Goal: Information Seeking & Learning: Understand process/instructions

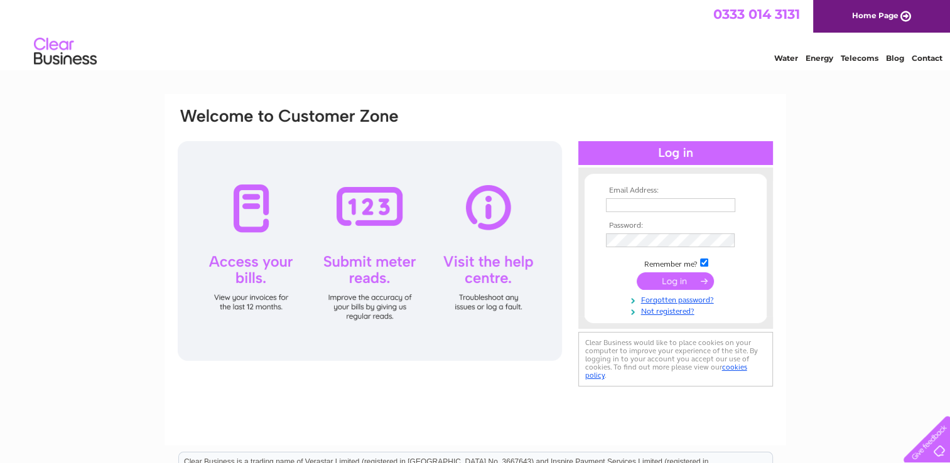
type input "judithhaymer@outlook.com"
click at [669, 279] on input "submit" at bounding box center [674, 281] width 77 height 18
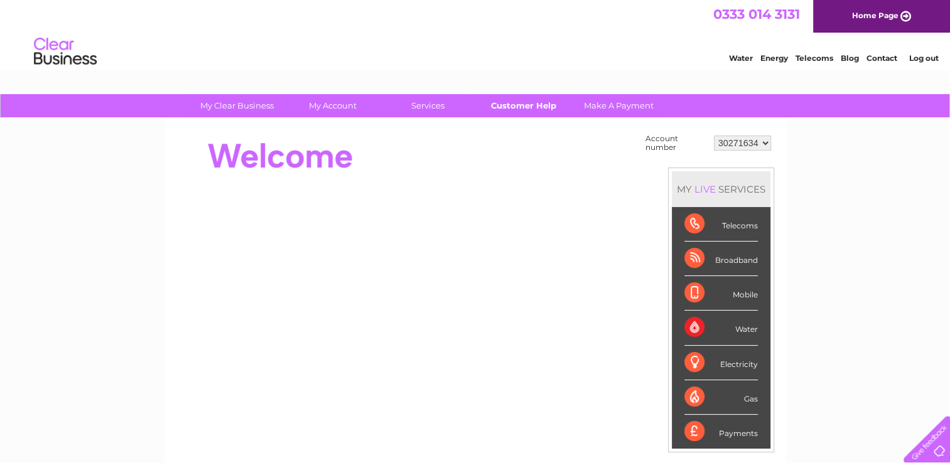
click at [515, 110] on link "Customer Help" at bounding box center [523, 105] width 104 height 23
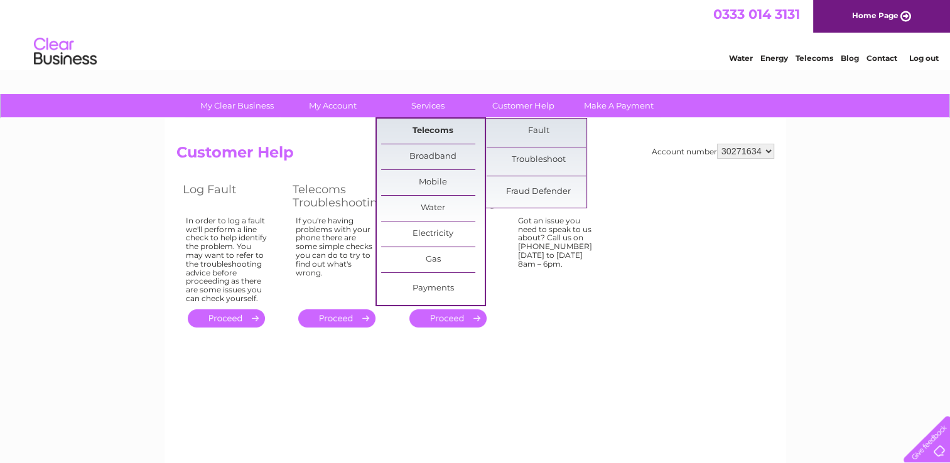
click at [442, 132] on link "Telecoms" at bounding box center [433, 131] width 104 height 25
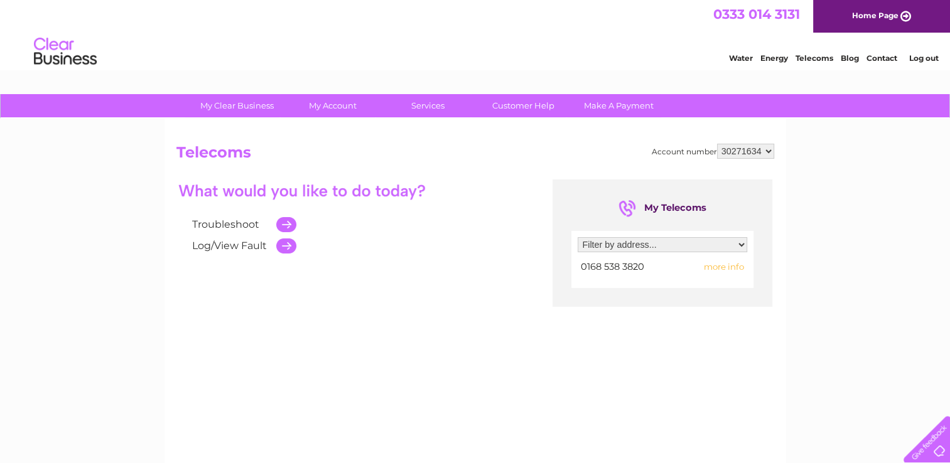
click at [290, 223] on td at bounding box center [283, 224] width 26 height 21
click at [234, 225] on link "Troubleshoot" at bounding box center [225, 224] width 67 height 12
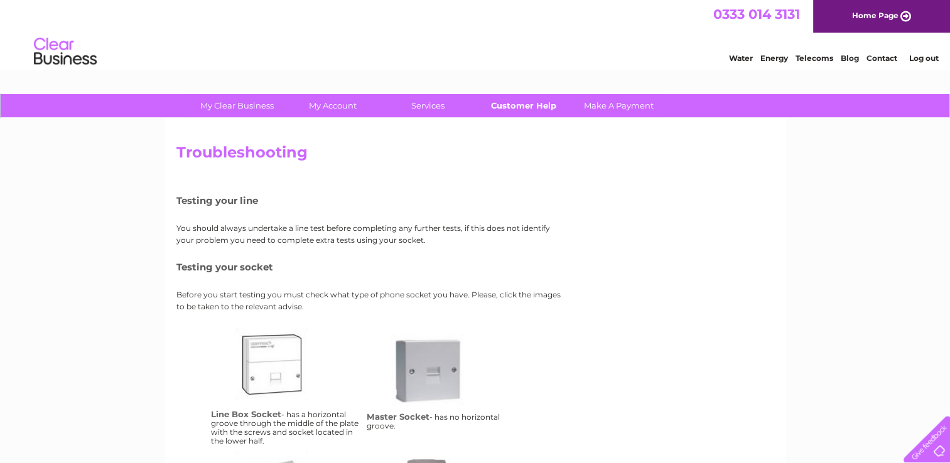
click at [510, 107] on link "Customer Help" at bounding box center [523, 105] width 104 height 23
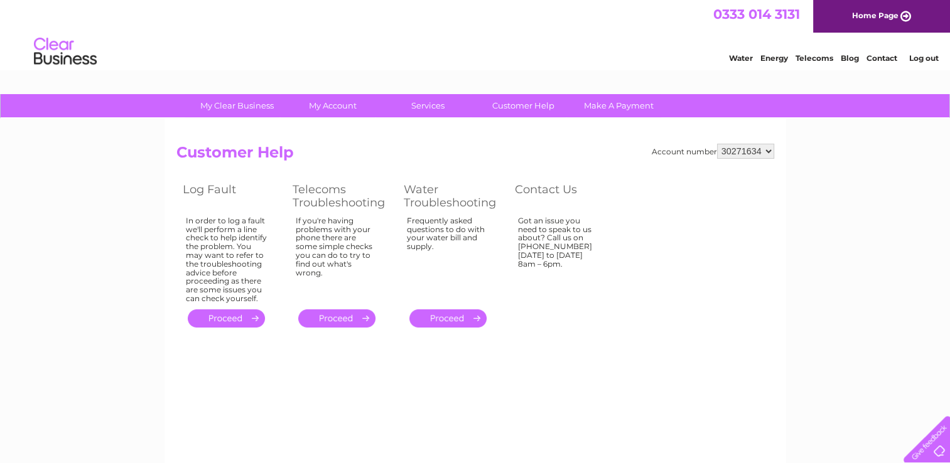
click at [341, 315] on link "." at bounding box center [336, 318] width 77 height 18
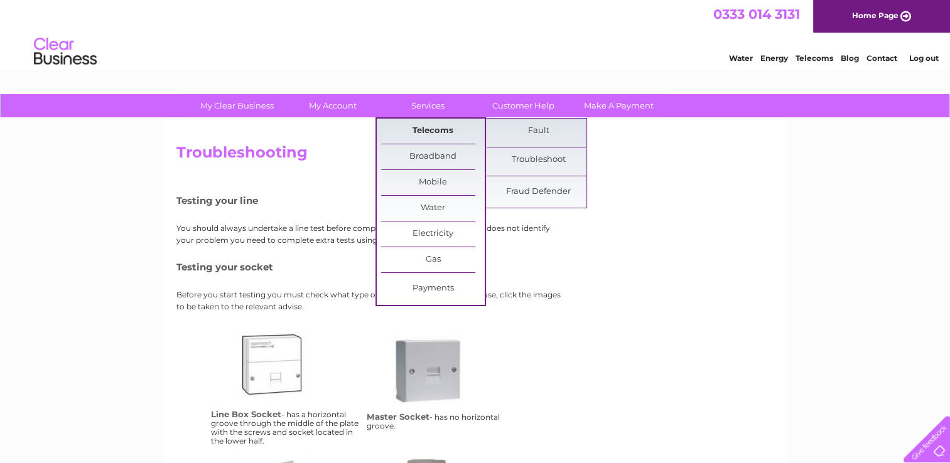
click at [437, 127] on link "Telecoms" at bounding box center [433, 131] width 104 height 25
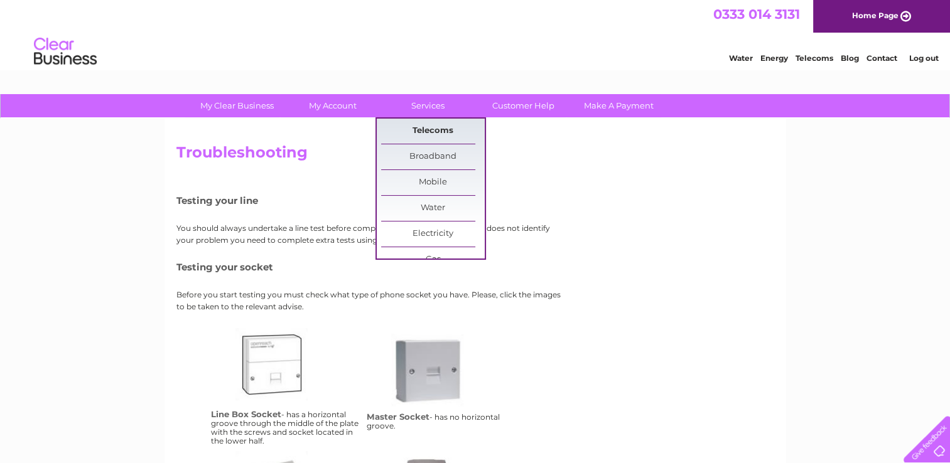
click at [417, 126] on link "Telecoms" at bounding box center [433, 131] width 104 height 25
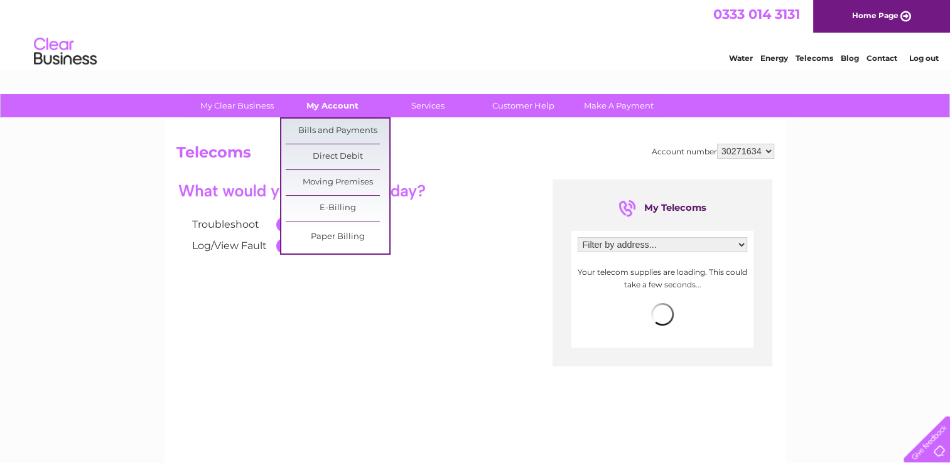
click at [319, 105] on link "My Account" at bounding box center [333, 105] width 104 height 23
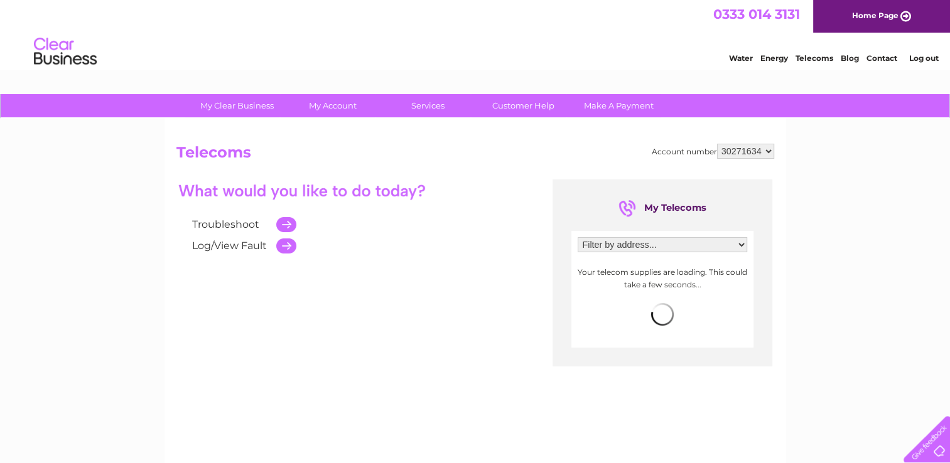
click at [904, 13] on link "Home Page" at bounding box center [881, 16] width 137 height 33
